Goal: Use online tool/utility: Use online tool/utility

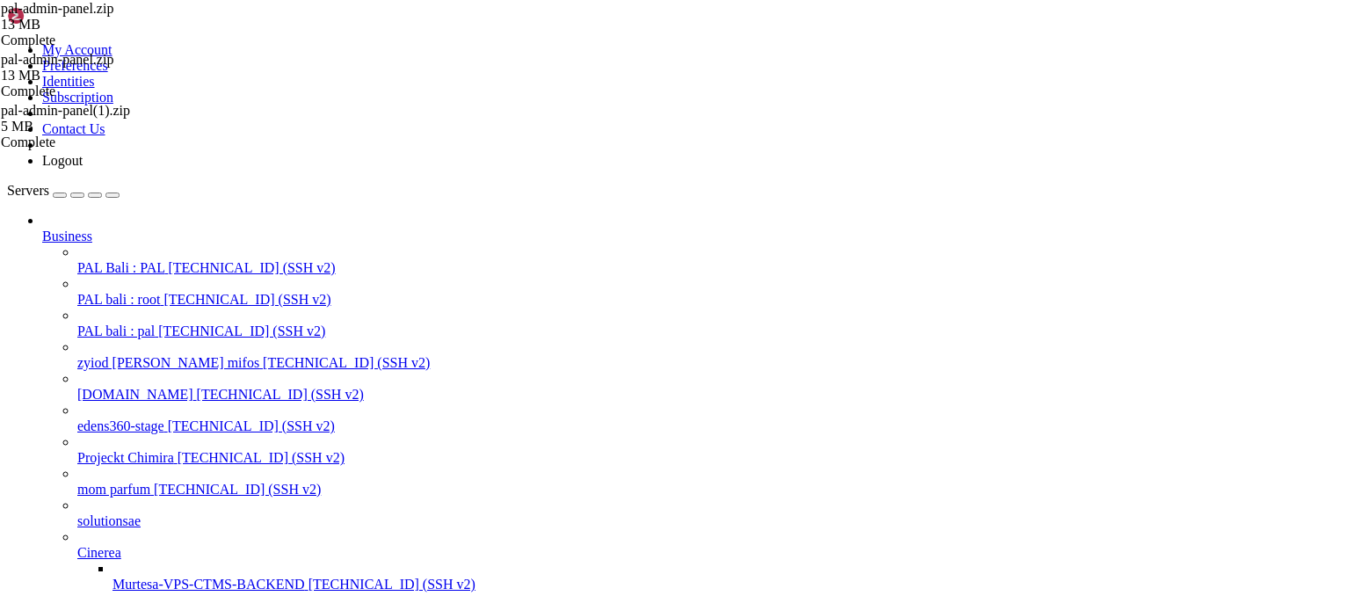
scroll to position [95763, 0]
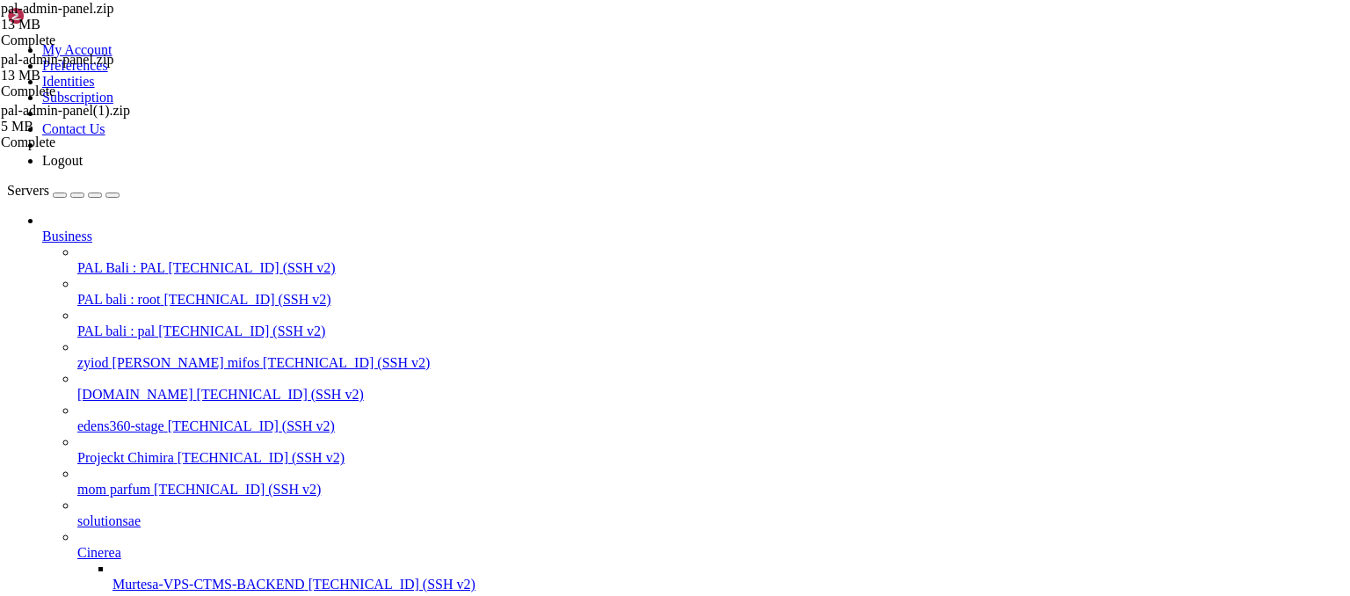
scroll to position [102753, 0]
drag, startPoint x: 16, startPoint y: 2169, endPoint x: 526, endPoint y: 2572, distance: 650.2
